Goal: Task Accomplishment & Management: Manage account settings

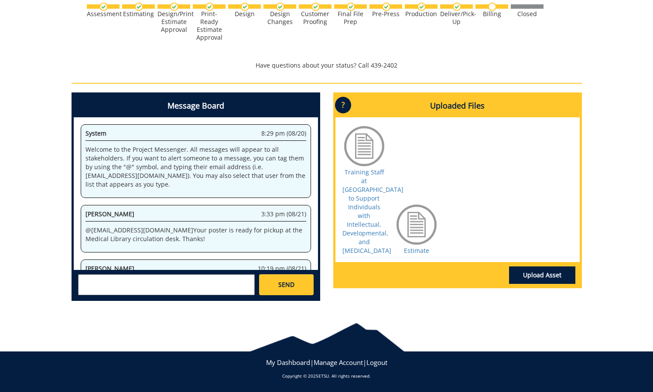
scroll to position [44, 0]
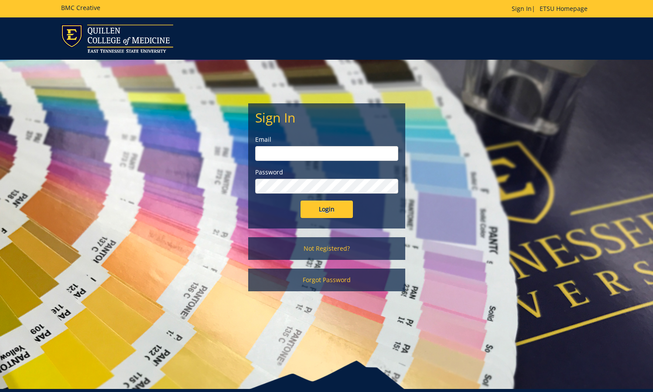
click at [281, 158] on input "email" at bounding box center [326, 153] width 143 height 15
type input "[EMAIL_ADDRESS][DOMAIN_NAME]"
click at [321, 212] on input "Login" at bounding box center [327, 209] width 52 height 17
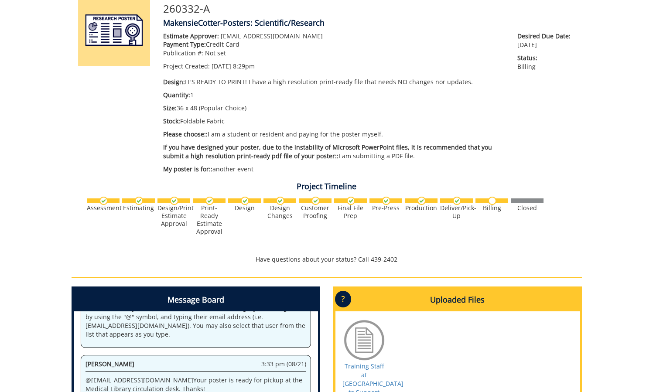
scroll to position [217, 0]
